Goal: Answer question/provide support: Share knowledge or assist other users

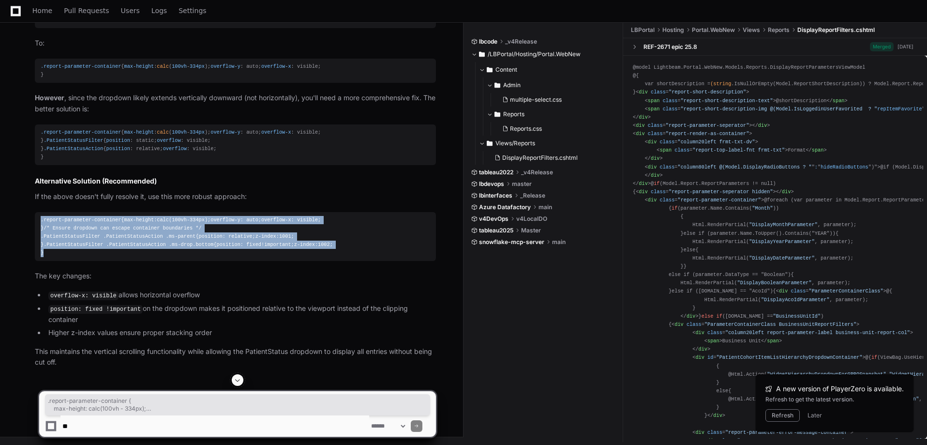
scroll to position [1537, 0]
click at [163, 252] on div ".report-parameter-container { max-height : calc ( 100vh - 334px ); overflow-y :…" at bounding box center [235, 237] width 389 height 42
drag, startPoint x: 56, startPoint y: 266, endPoint x: 37, endPoint y: 142, distance: 125.8
click at [37, 212] on pre ".report-parameter-container { max-height : calc ( 100vh - 334px ); overflow-y :…" at bounding box center [235, 236] width 401 height 49
copy div ".report-parameter-container { max-height : calc ( 100vh - 334px ); overflow-y :…"
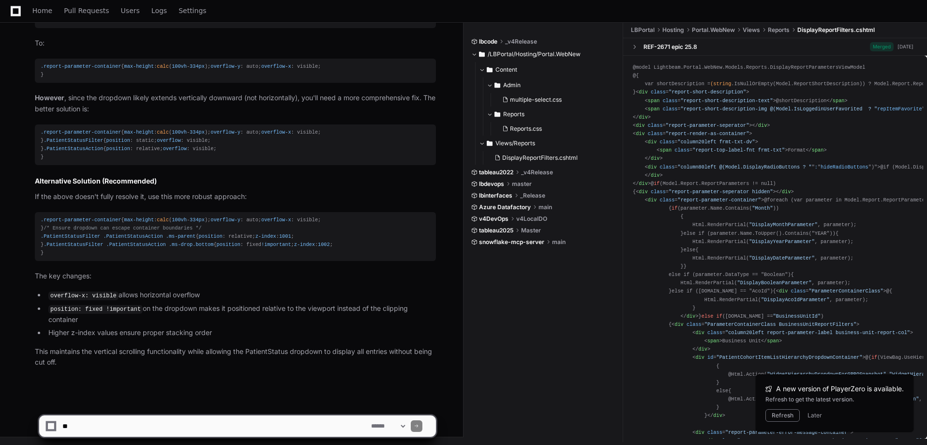
click at [331, 432] on textarea at bounding box center [214, 425] width 309 height 21
type textarea "*"
type textarea "**********"
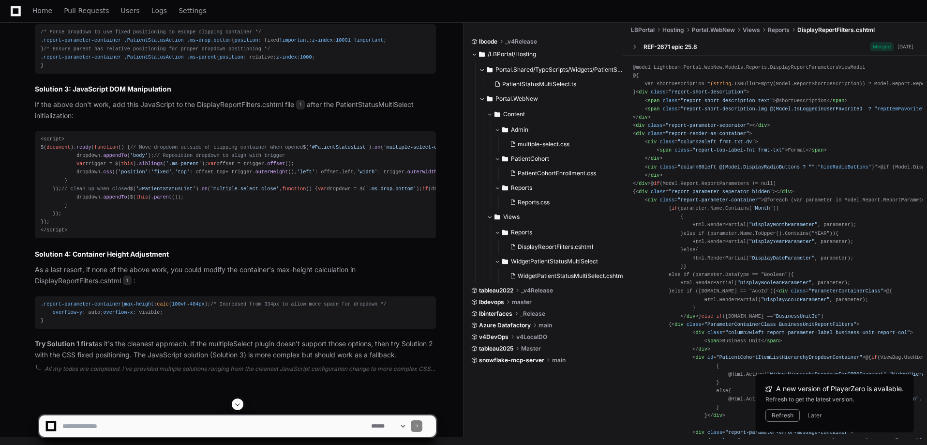
scroll to position [2079, 0]
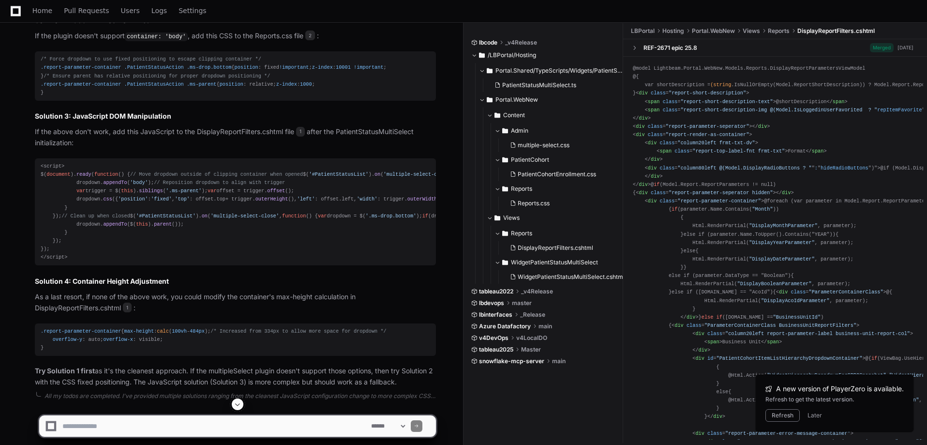
click at [311, 417] on textarea at bounding box center [214, 425] width 309 height 21
paste textarea "**********"
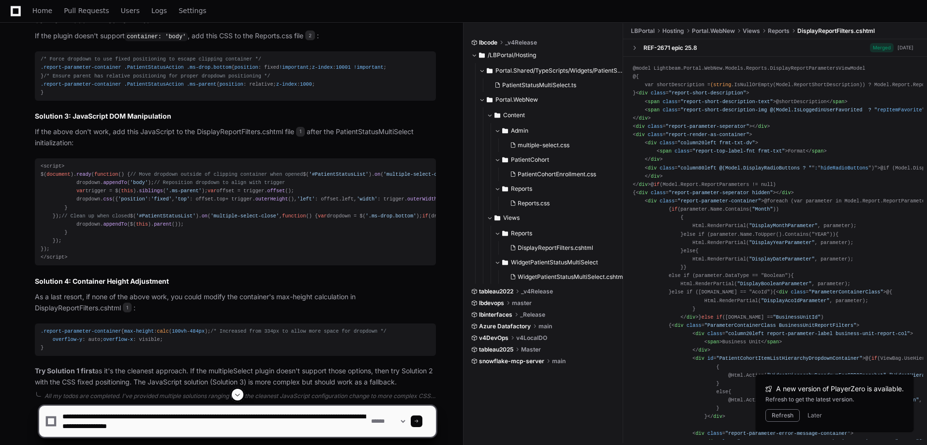
type textarea "**********"
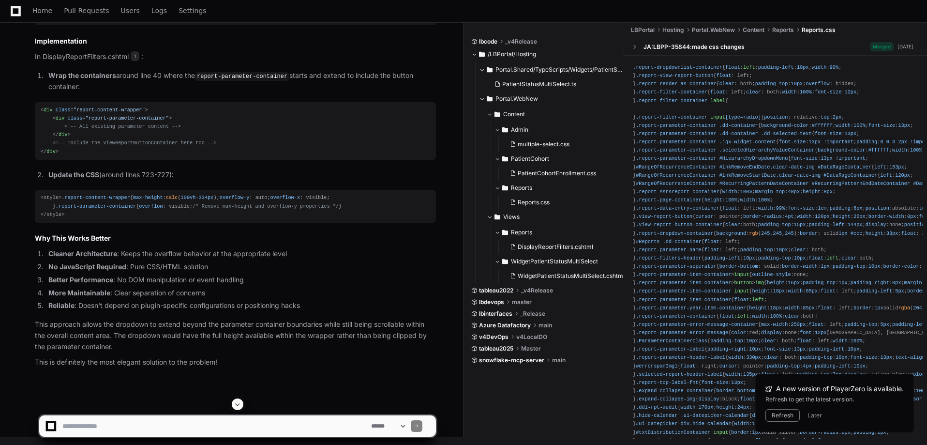
scroll to position [3370, 0]
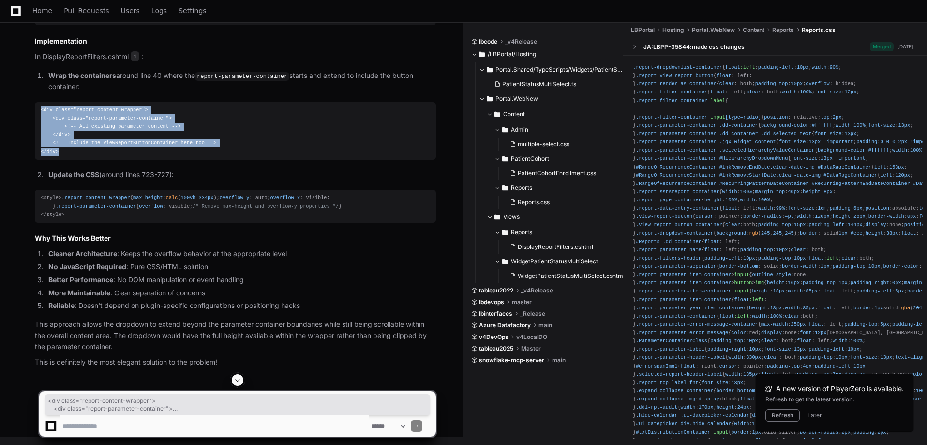
drag, startPoint x: 59, startPoint y: 173, endPoint x: 37, endPoint y: 136, distance: 42.7
click at [37, 136] on pre "< div class = "report-content-wrapper" > < div class = "report-parameter-contai…" at bounding box center [235, 131] width 401 height 58
copy div "< div class = "report-content-wrapper" > < div class = "report-parameter-contai…"
drag, startPoint x: 72, startPoint y: 311, endPoint x: 23, endPoint y: 223, distance: 100.7
click at [23, 223] on div "Thinking DisplayReportFilters.cshtml 1 Yes, that's actually an excellent archit…" at bounding box center [225, 59] width 420 height 618
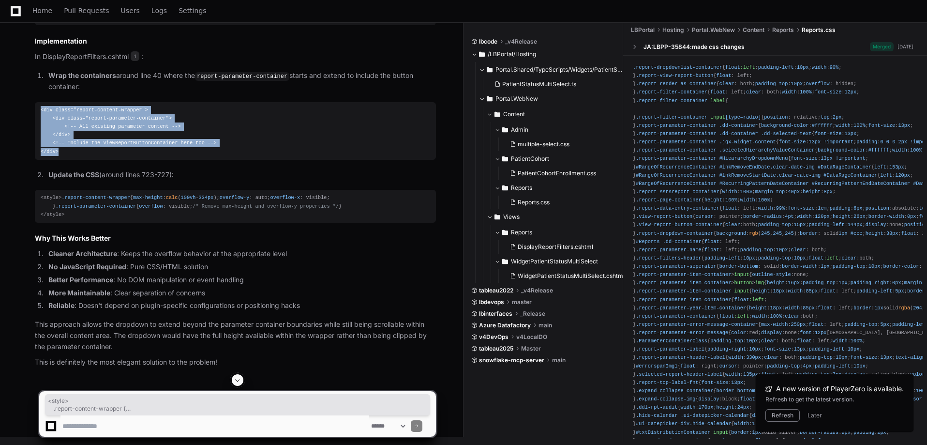
copy div "<style> .report-content-wrapper { max-height : calc ( 100vh - 334px ); overflow…"
click at [269, 194] on div "<style> .report-content-wrapper { max-height : calc ( 100vh - 334px ); overflow…" at bounding box center [235, 206] width 389 height 25
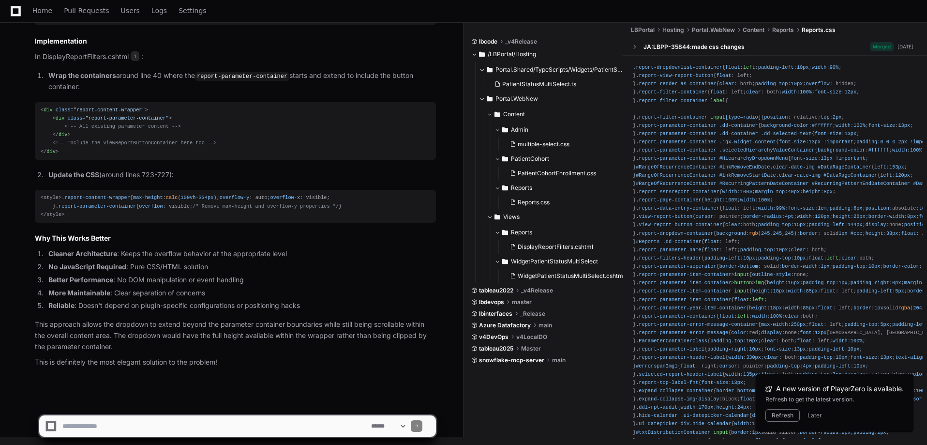
drag, startPoint x: 353, startPoint y: 424, endPoint x: 359, endPoint y: 407, distance: 17.9
click at [352, 420] on textarea at bounding box center [214, 425] width 309 height 21
paste textarea "**********"
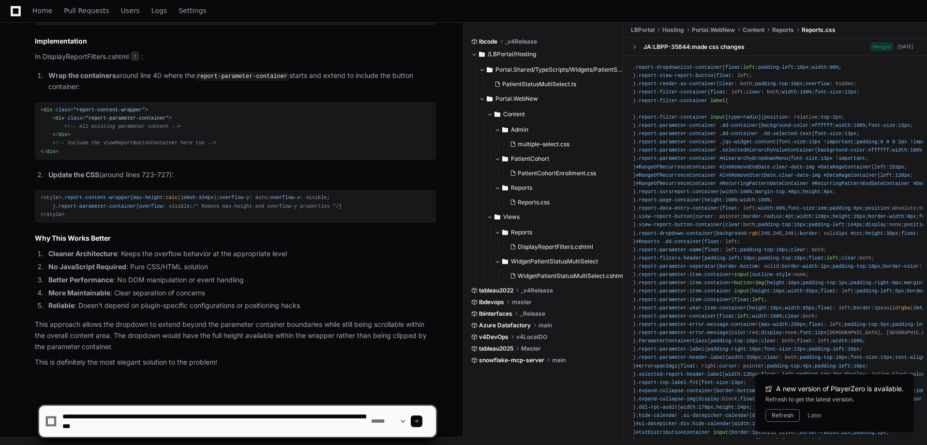
click at [119, 414] on textarea at bounding box center [214, 420] width 309 height 31
drag, startPoint x: 119, startPoint y: 414, endPoint x: 179, endPoint y: 418, distance: 61.1
click at [179, 418] on textarea at bounding box center [214, 420] width 309 height 31
paste textarea "**********"
type textarea "**********"
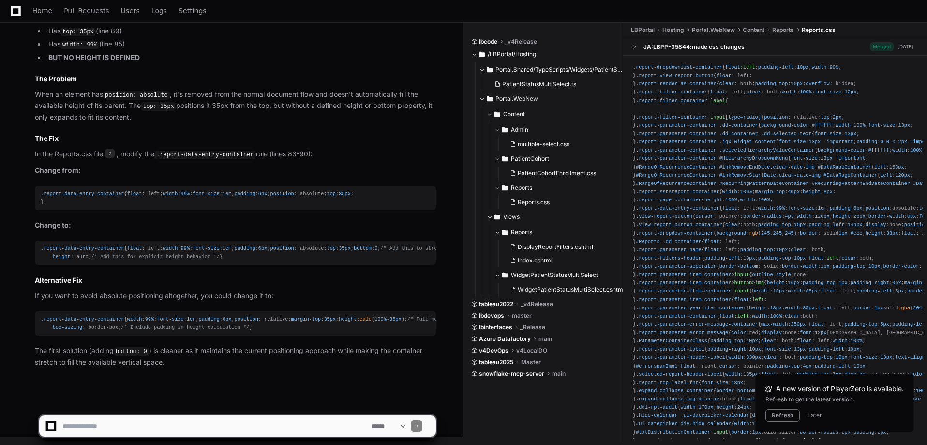
scroll to position [4514, 0]
click at [161, 315] on div ".report-data-entry-container { width : 99% ; font-size : 1em ; padding : 6px ; …" at bounding box center [235, 323] width 389 height 16
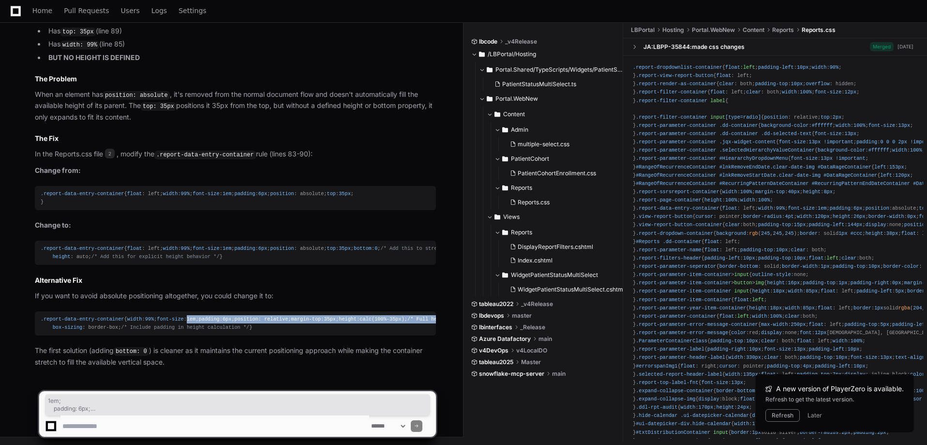
drag, startPoint x: 248, startPoint y: 314, endPoint x: 78, endPoint y: 282, distance: 172.4
click at [78, 315] on div ".report-data-entry-container { width : 99% ; font-size : 1em ; padding : 6px ; …" at bounding box center [235, 323] width 389 height 16
click at [194, 315] on div ".report-data-entry-container { width : 99% ; font-size : 1em ; padding : 6px ; …" at bounding box center [235, 323] width 389 height 16
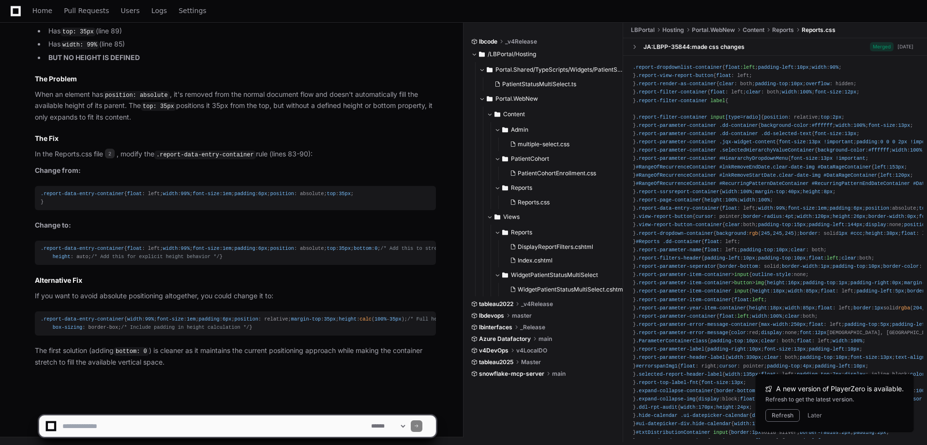
click at [235, 316] on span "position" at bounding box center [247, 319] width 24 height 6
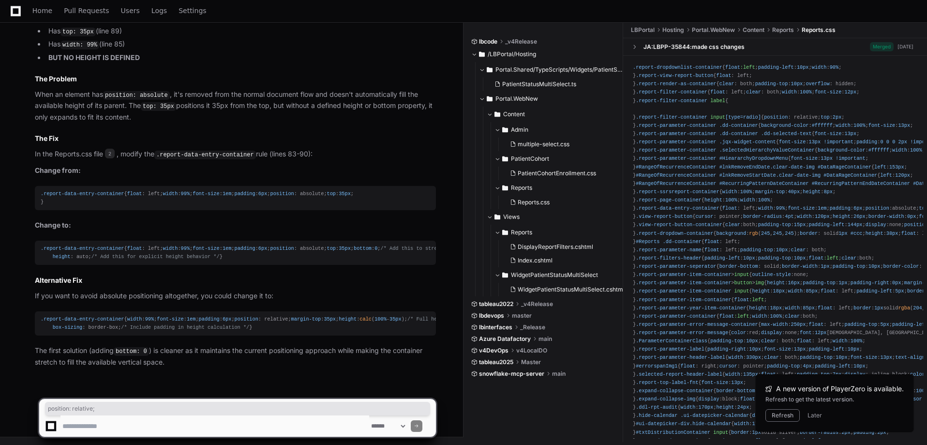
drag, startPoint x: 55, startPoint y: 295, endPoint x: 113, endPoint y: 291, distance: 57.7
click at [113, 315] on div ".report-data-entry-container { width : 99% ; font-size : 1em ; padding : 6px ; …" at bounding box center [235, 323] width 389 height 16
copy div "position : relative;"
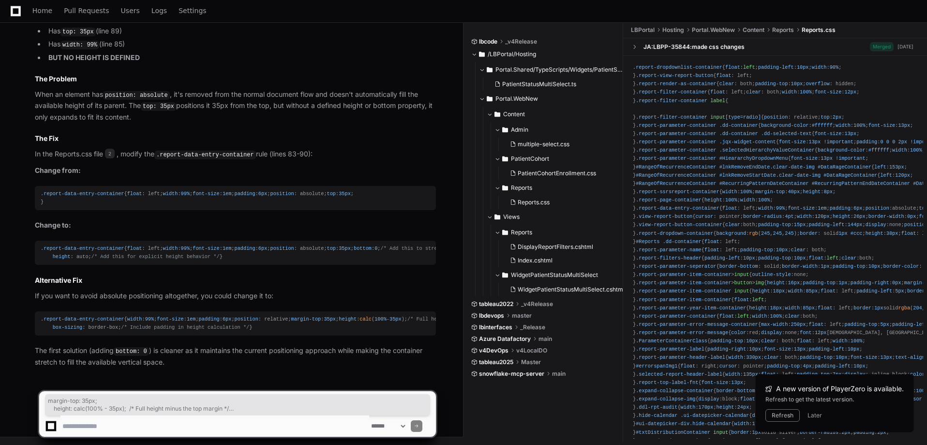
drag, startPoint x: 118, startPoint y: 317, endPoint x: 34, endPoint y: 303, distance: 85.3
click at [34, 303] on div "Index.cshtml 4 Reports.css 2 Based on my analysis, I found the issue! The probl…" at bounding box center [225, 115] width 420 height 506
copy div "margin-top : 35px ; height : calc ( 100% - 35px ); /* Full height minus the top…"
